Goal: Task Accomplishment & Management: Manage account settings

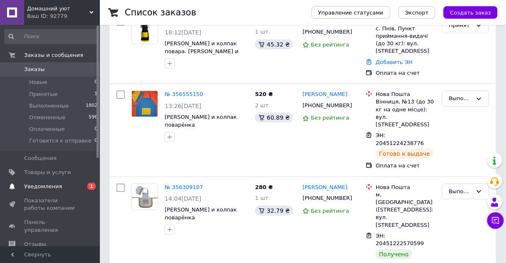
scroll to position [100, 0]
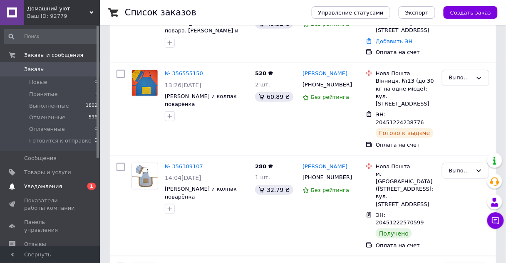
click at [43, 191] on link "Уведомления 0 1" at bounding box center [51, 187] width 102 height 14
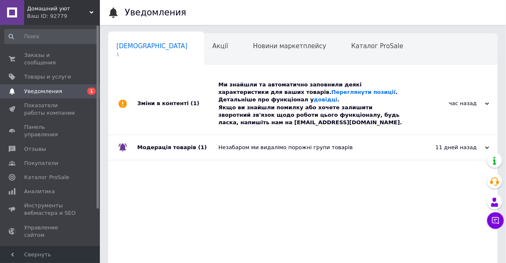
scroll to position [0, 4]
click at [332, 94] on link "Переглянути позиції" at bounding box center [364, 92] width 64 height 6
